Goal: Navigation & Orientation: Find specific page/section

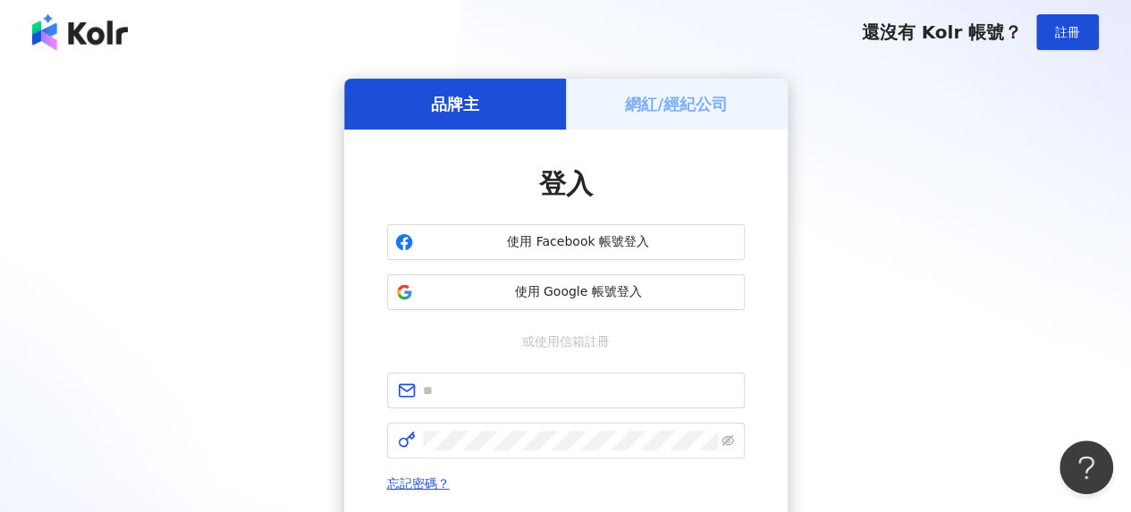
click at [691, 112] on h5 "網紅/經紀公司" at bounding box center [676, 104] width 103 height 22
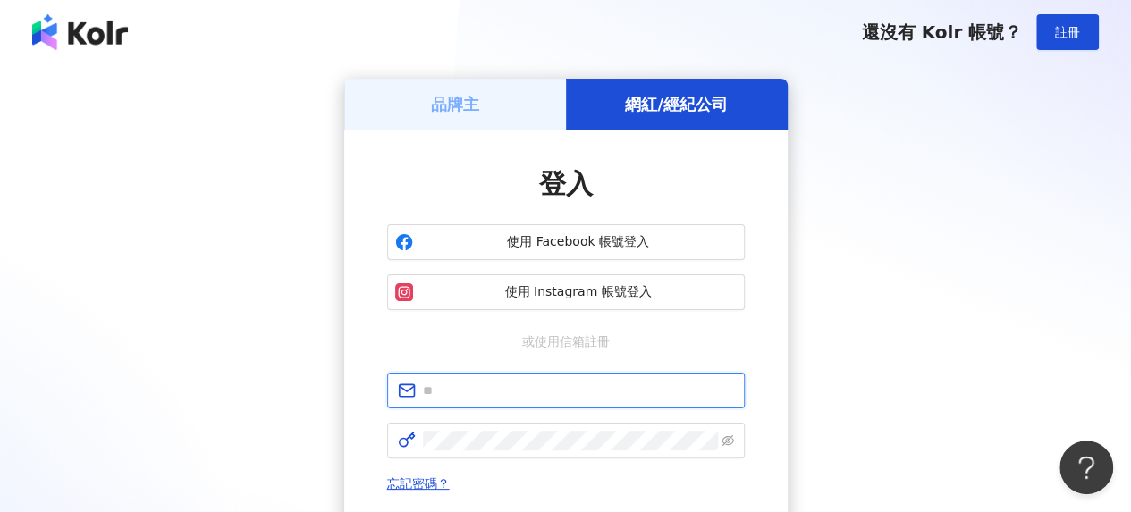
click at [517, 393] on input "text" at bounding box center [578, 391] width 311 height 20
type input "**********"
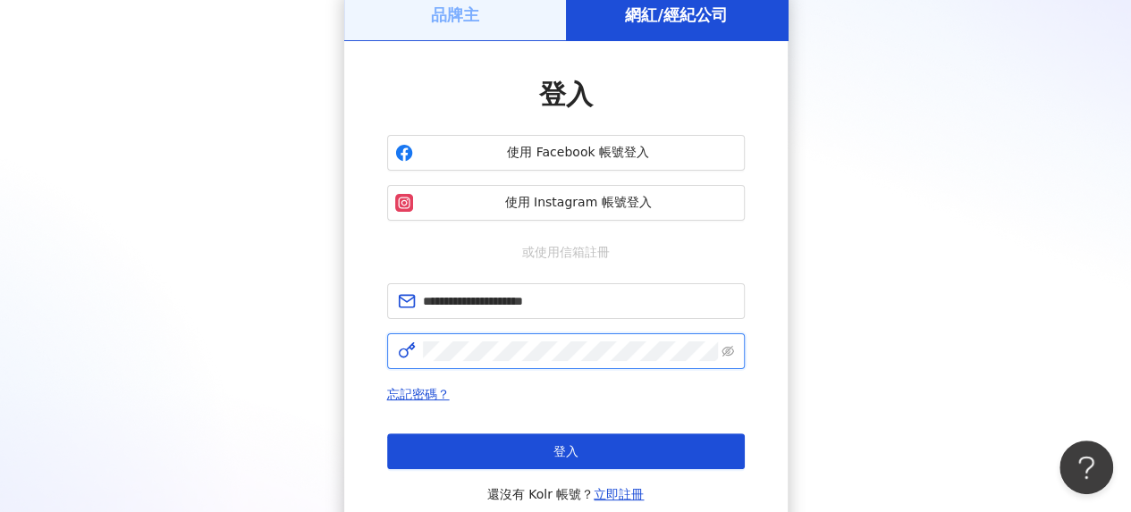
click button "登入" at bounding box center [566, 452] width 358 height 36
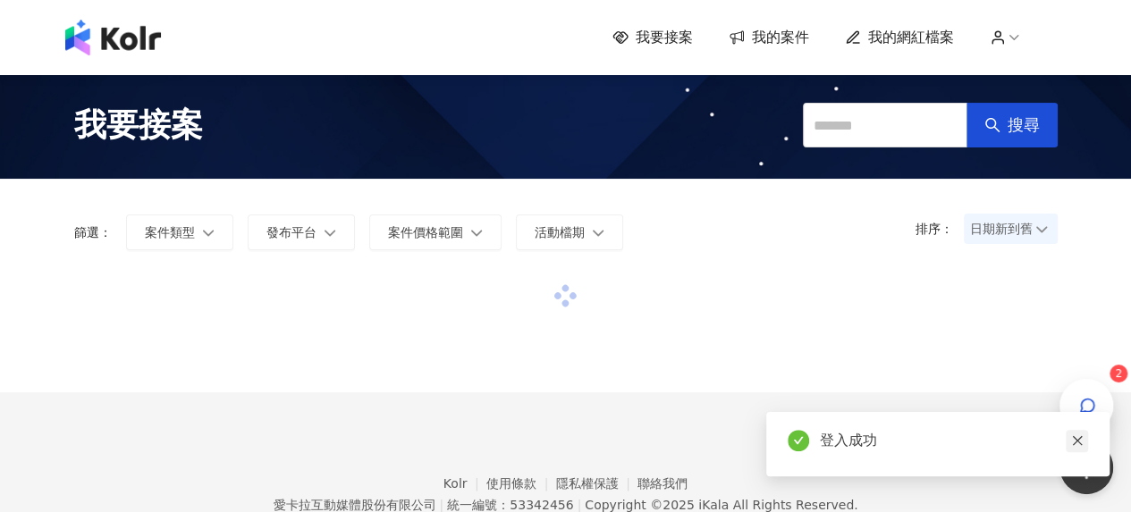
click at [1082, 441] on icon "close" at bounding box center [1077, 441] width 13 height 13
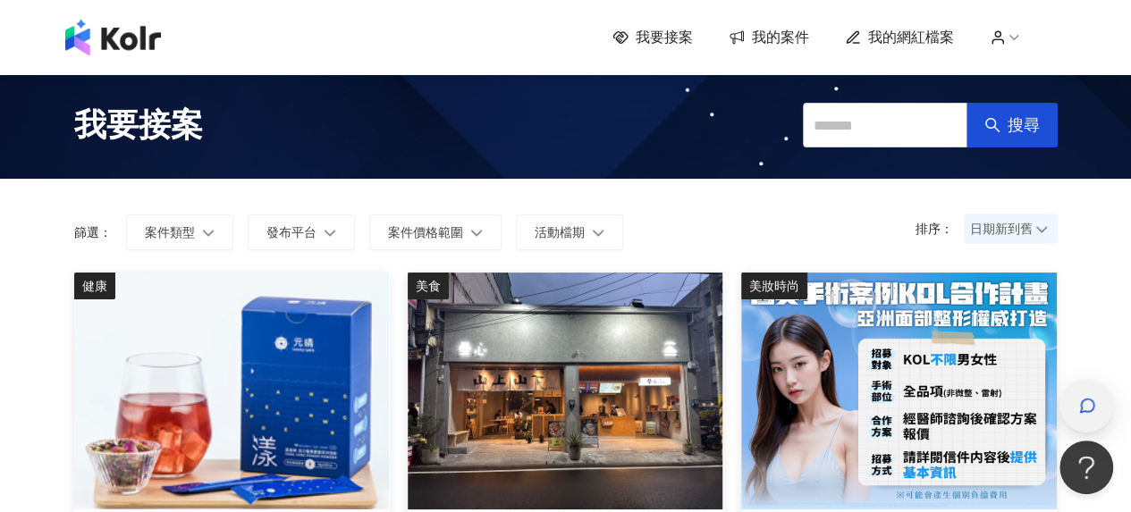
click at [1083, 407] on icon "button" at bounding box center [1088, 406] width 18 height 18
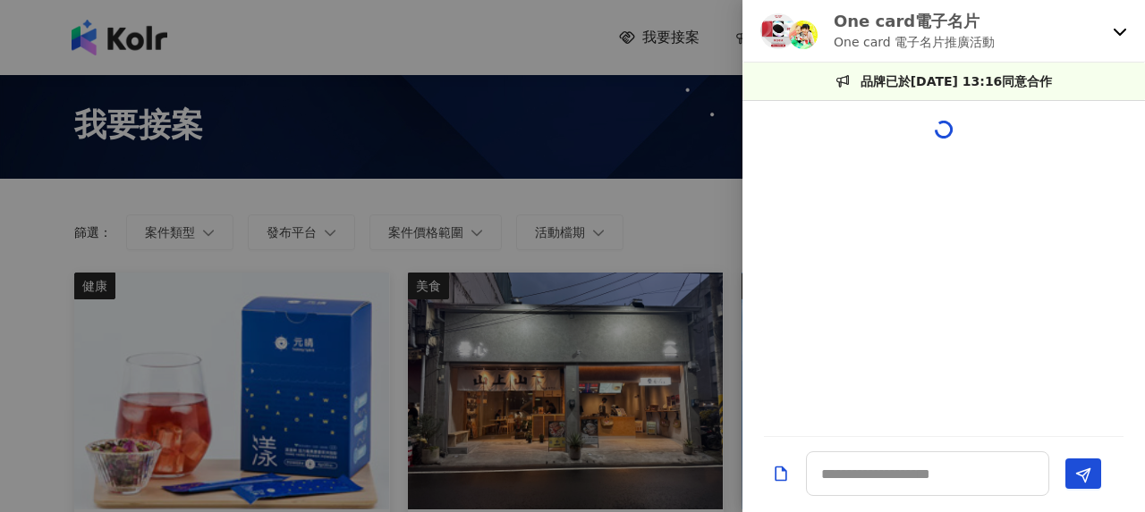
scroll to position [1887, 0]
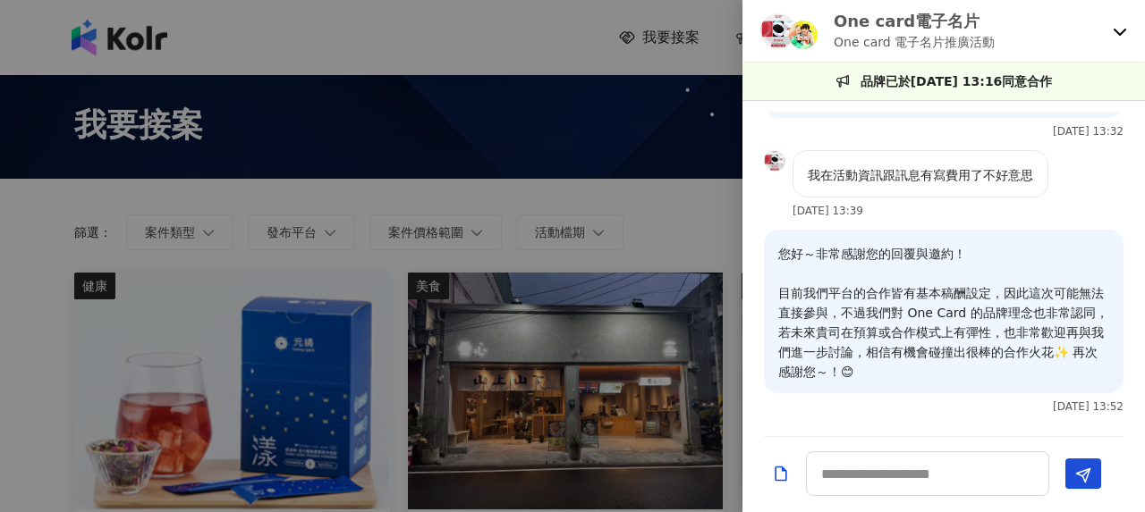
click at [1106, 32] on div "One card電子名片 One card 電子名片推廣活動" at bounding box center [943, 31] width 402 height 63
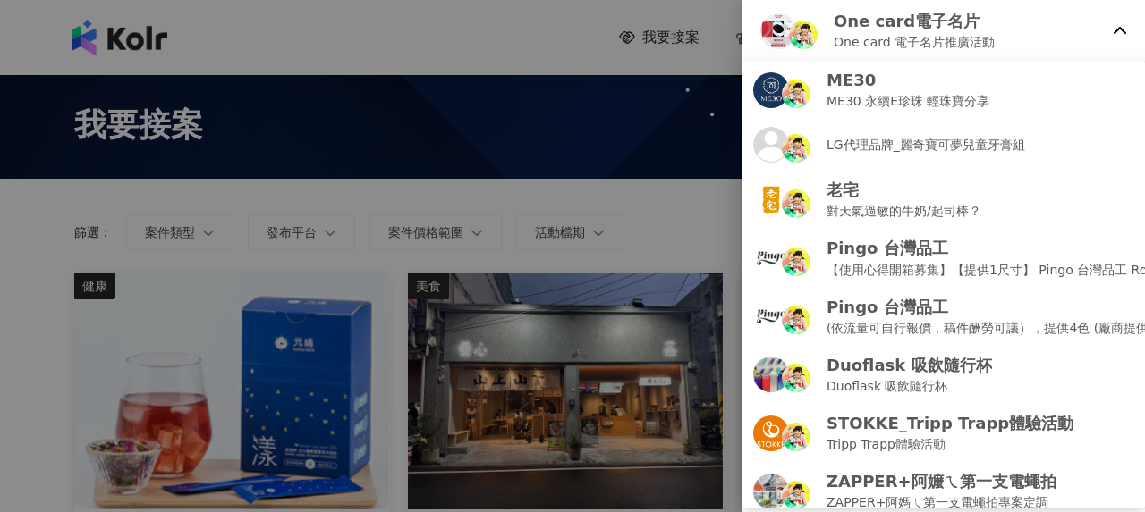
click at [1119, 30] on icon at bounding box center [1120, 31] width 14 height 14
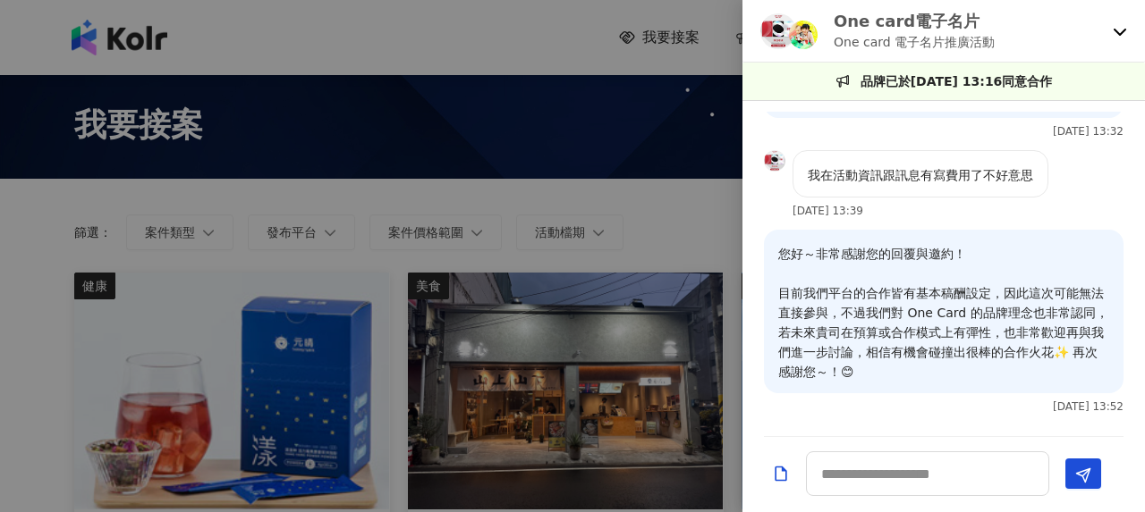
click at [1119, 30] on icon at bounding box center [1120, 31] width 14 height 14
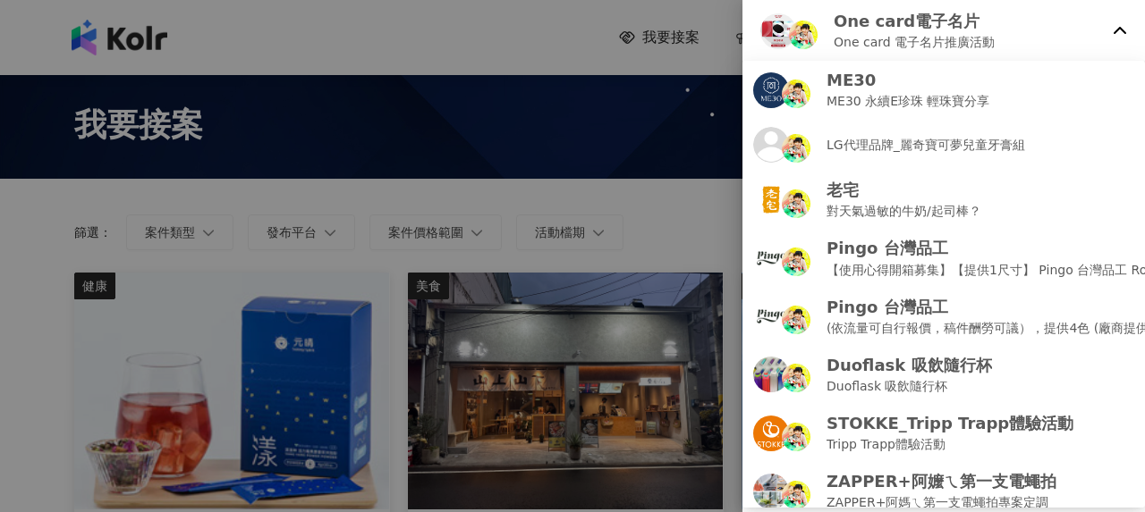
click at [476, 245] on div at bounding box center [572, 256] width 1145 height 512
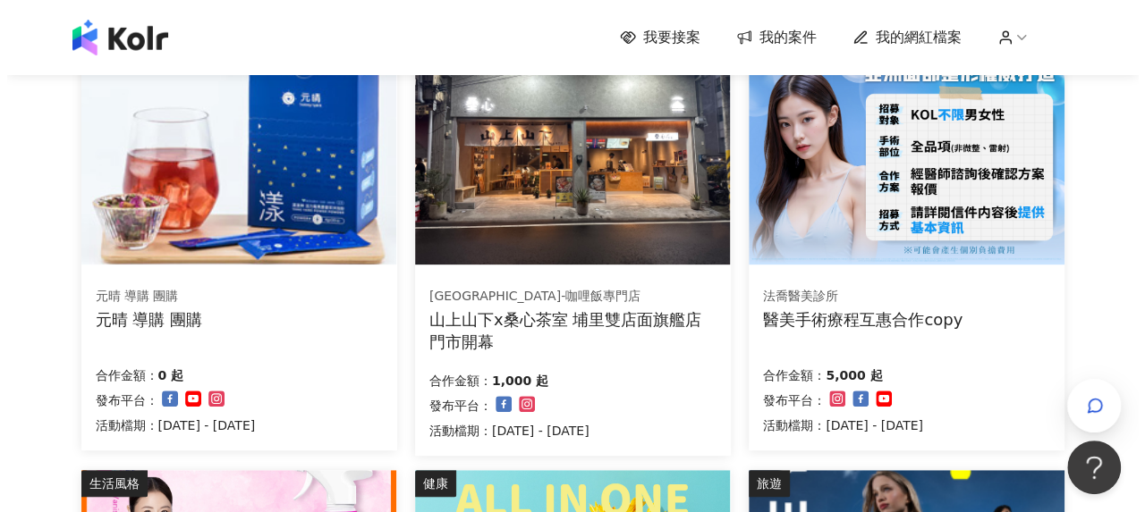
scroll to position [424, 0]
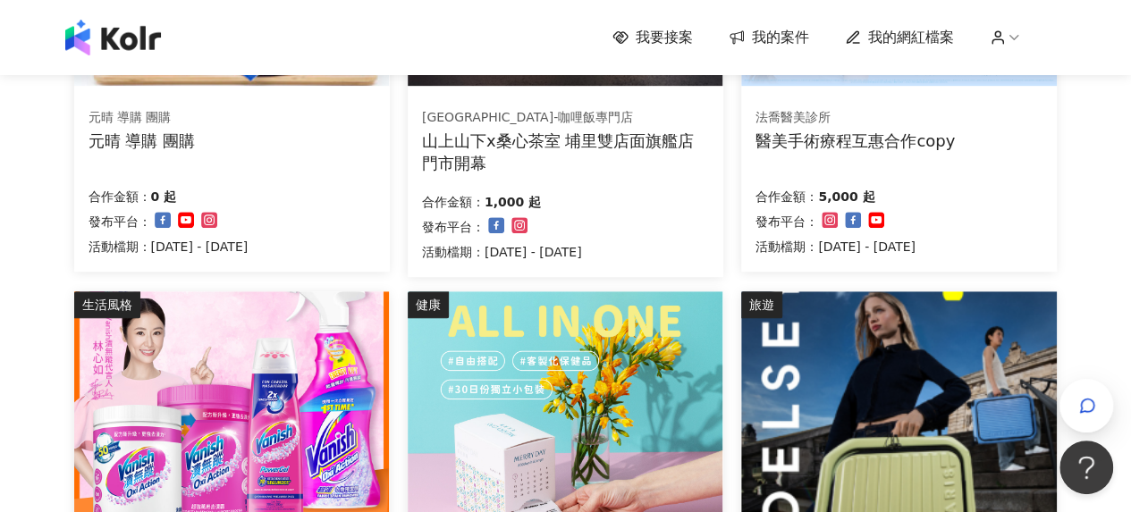
click at [567, 140] on div "山上山下x桑心茶室 埔里雙店面旗艦店門市開幕" at bounding box center [565, 152] width 287 height 45
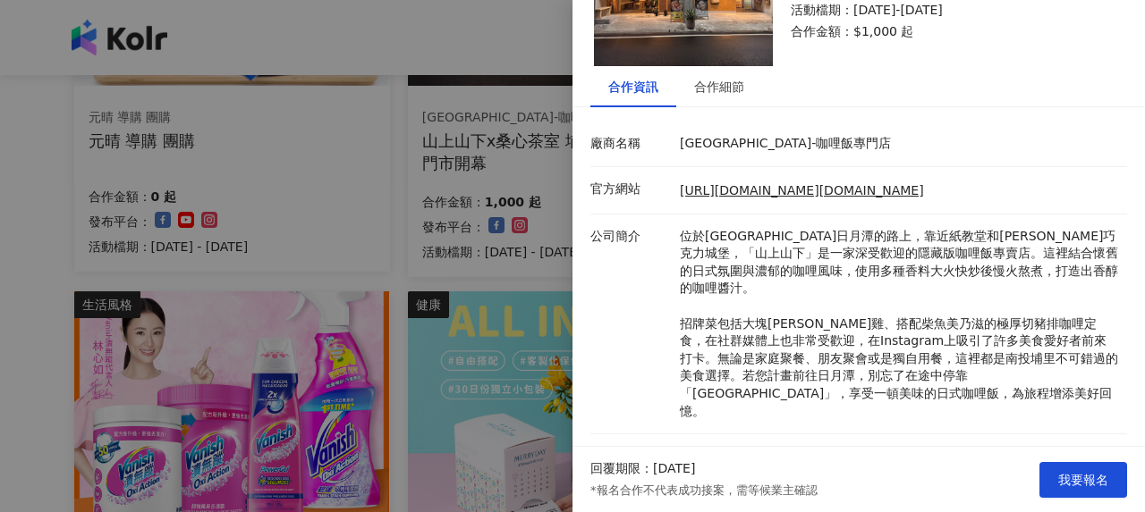
scroll to position [5, 0]
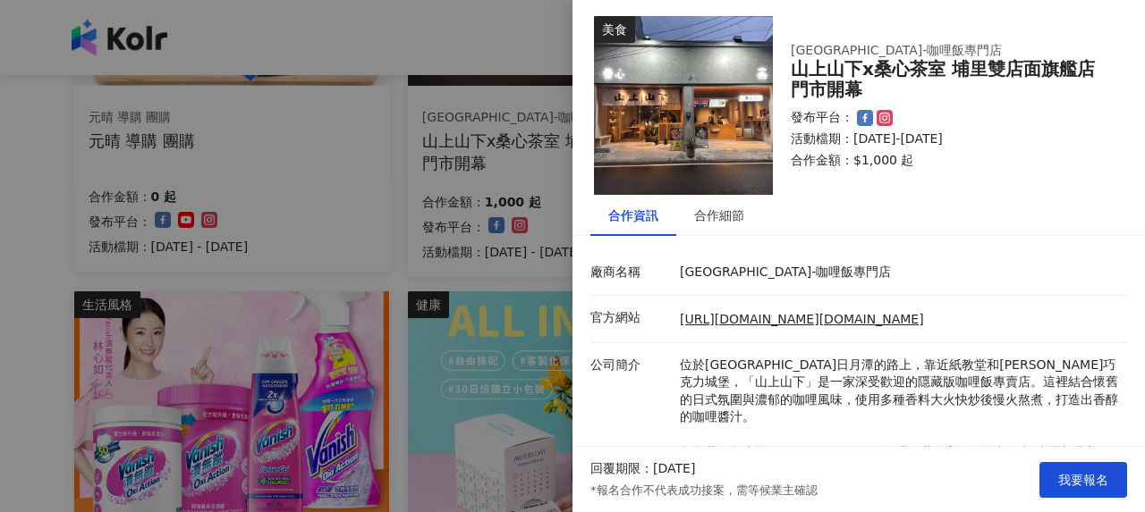
click at [500, 248] on div at bounding box center [572, 256] width 1145 height 512
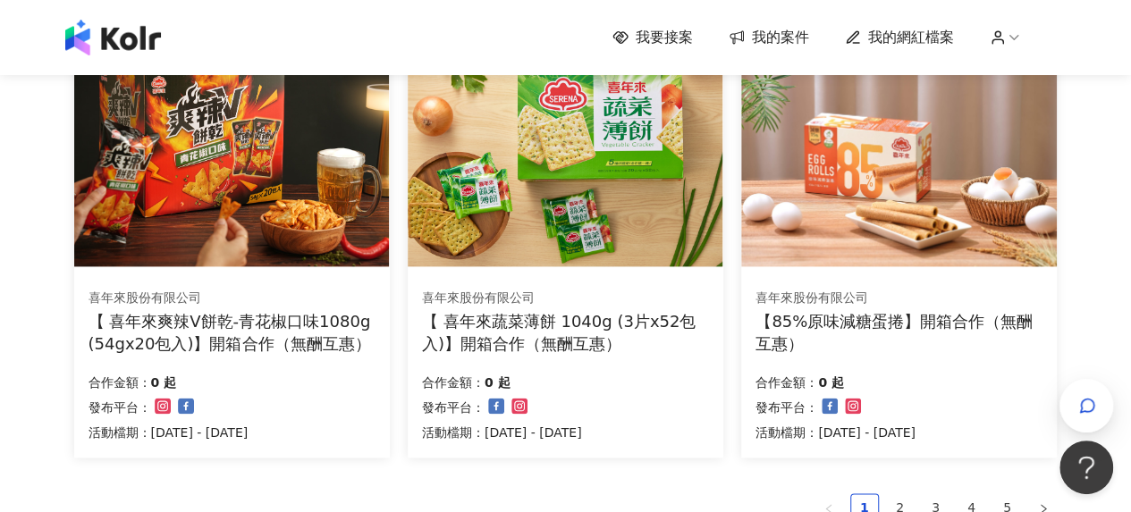
scroll to position [1318, 0]
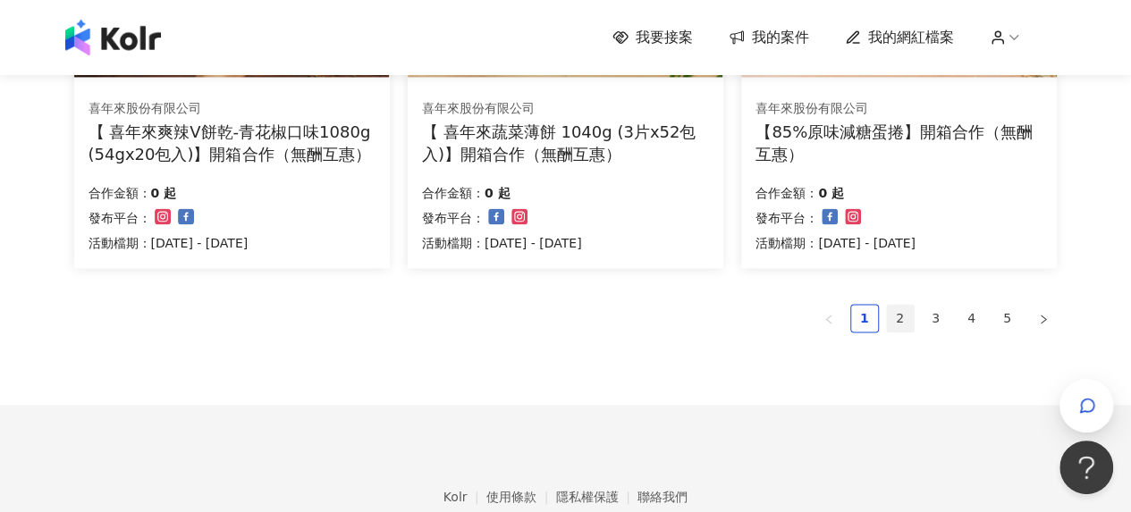
click at [910, 310] on link "2" at bounding box center [900, 318] width 27 height 27
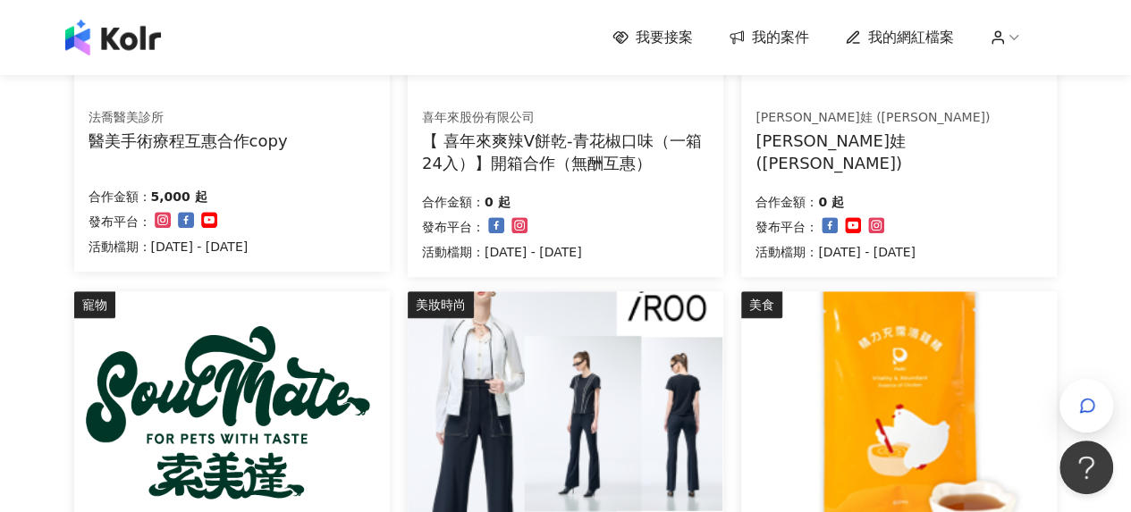
scroll to position [245, 0]
